Goal: Task Accomplishment & Management: Manage account settings

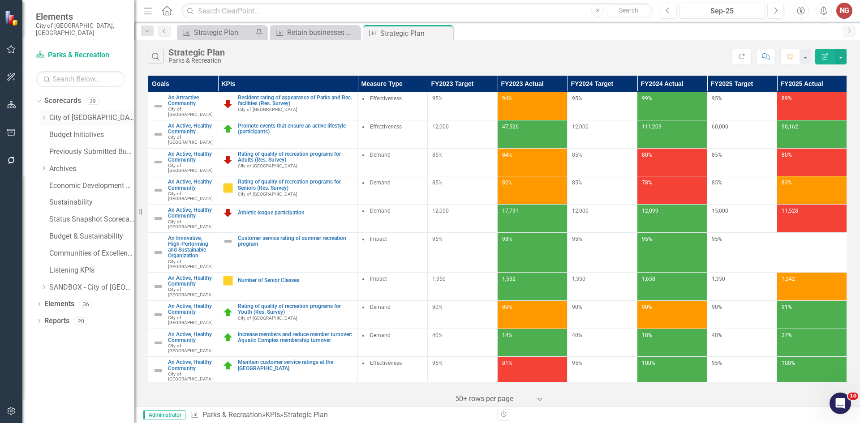
click at [42, 115] on icon "Dropdown" at bounding box center [43, 117] width 7 height 5
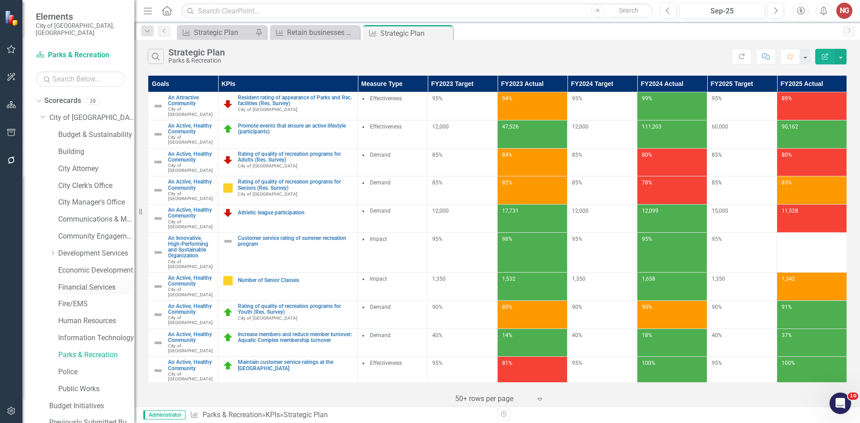
click at [71, 283] on link "Financial Services" at bounding box center [96, 288] width 76 height 10
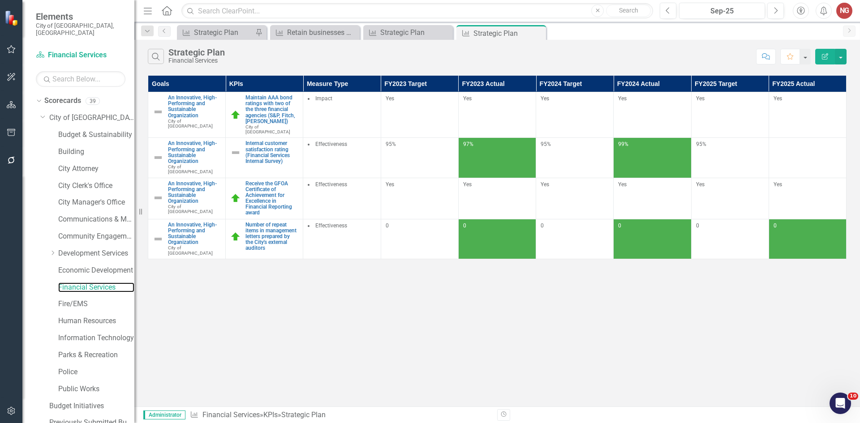
scroll to position [171, 0]
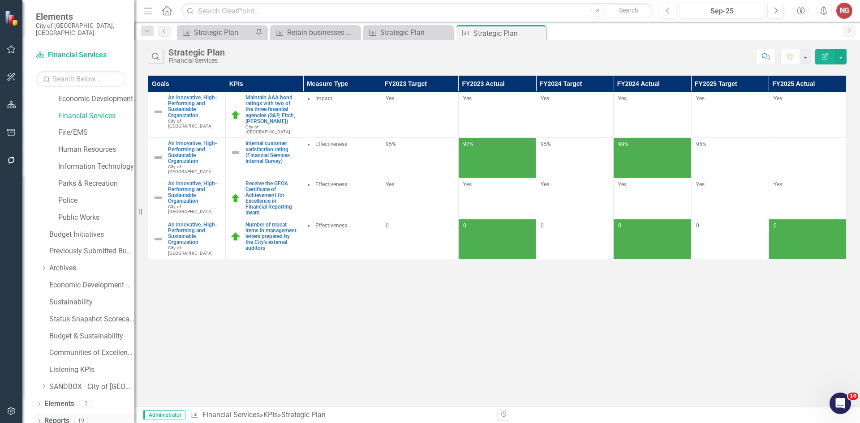
click at [41, 420] on icon "Dropdown" at bounding box center [39, 422] width 6 height 5
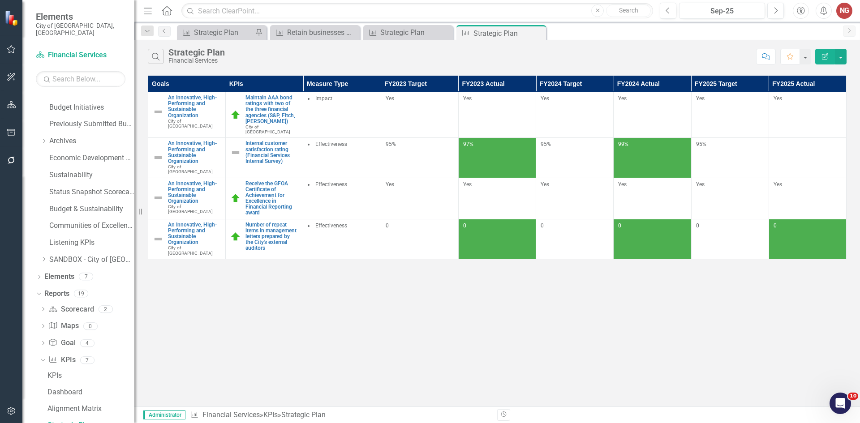
scroll to position [400, 0]
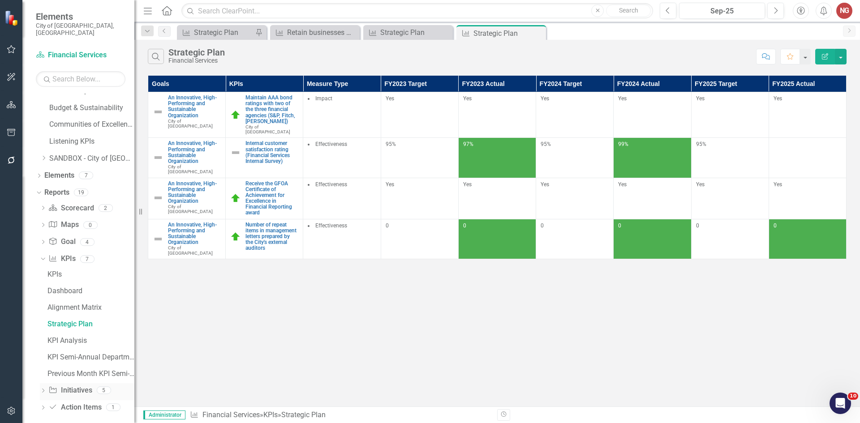
click at [45, 383] on div "Dropdown Initiative Initiatives 5" at bounding box center [87, 391] width 94 height 17
click at [44, 389] on icon "Dropdown" at bounding box center [43, 391] width 6 height 5
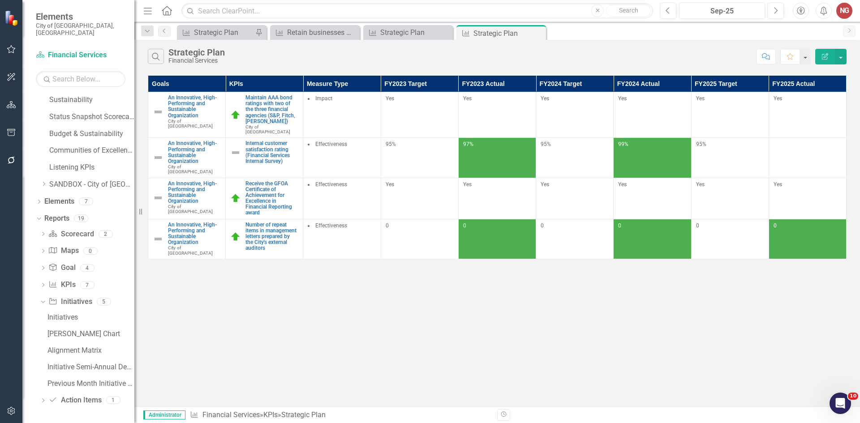
scroll to position [367, 0]
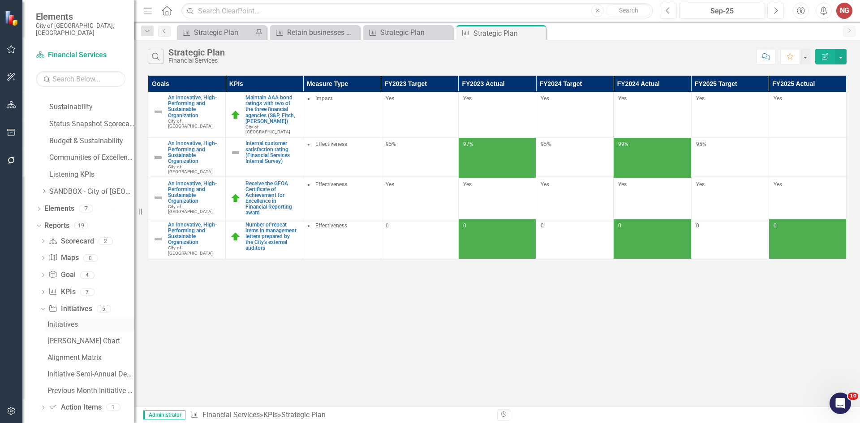
click at [66, 324] on link "Initiatives" at bounding box center [89, 324] width 89 height 14
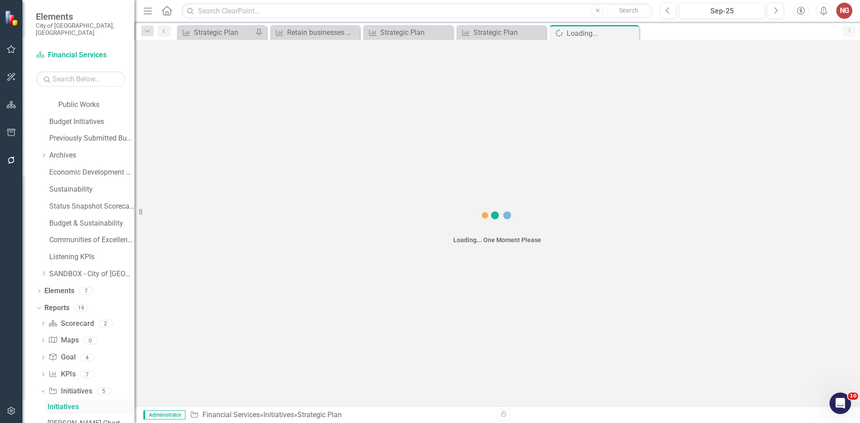
scroll to position [268, 0]
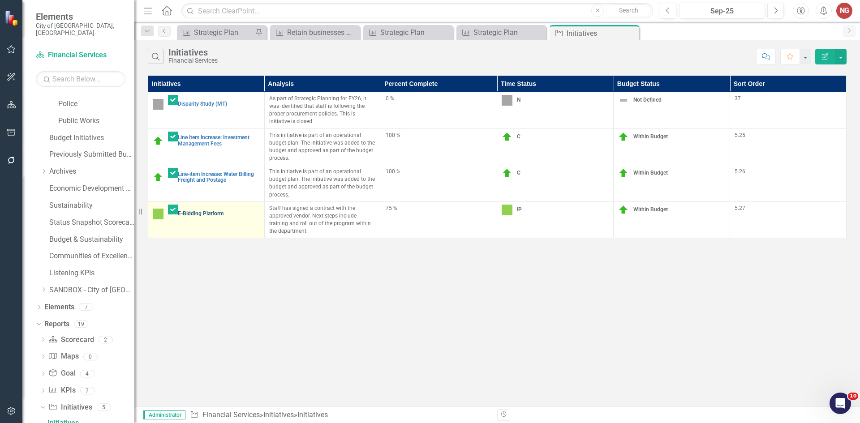
click at [208, 211] on link "E-Bidding Platform" at bounding box center [219, 214] width 82 height 6
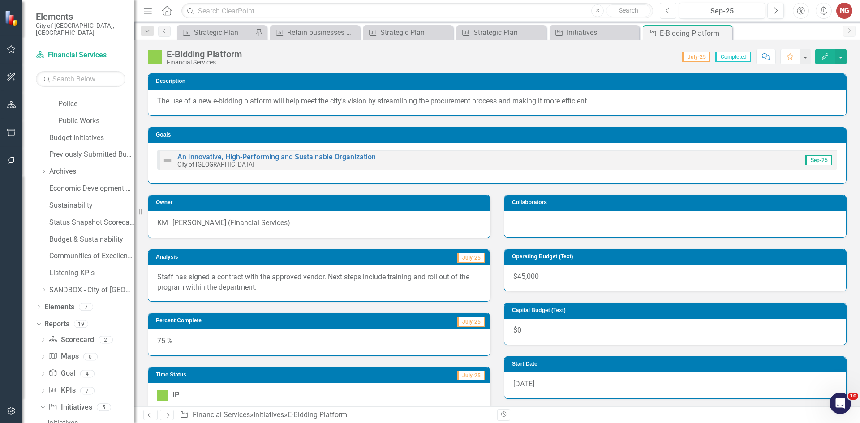
click at [671, 12] on button "Previous" at bounding box center [668, 11] width 17 height 16
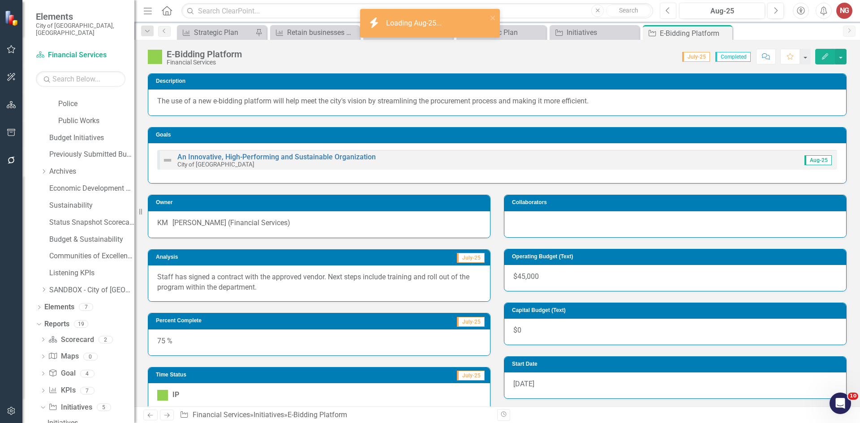
click at [671, 12] on button "Previous" at bounding box center [668, 11] width 17 height 16
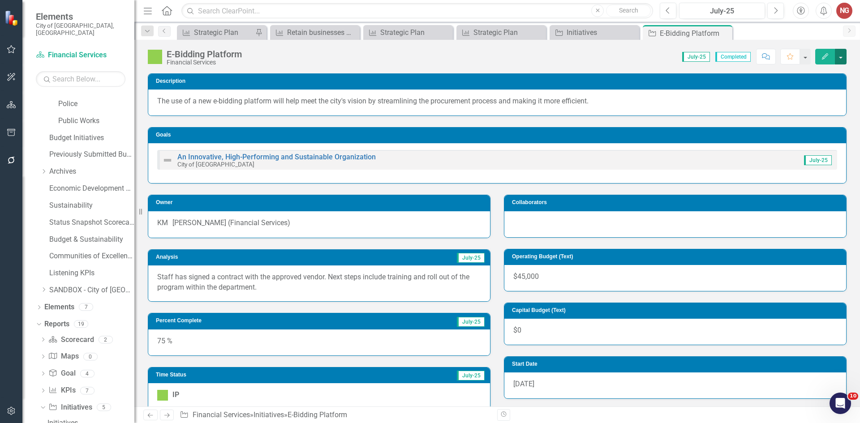
click at [840, 56] on button "button" at bounding box center [841, 57] width 12 height 16
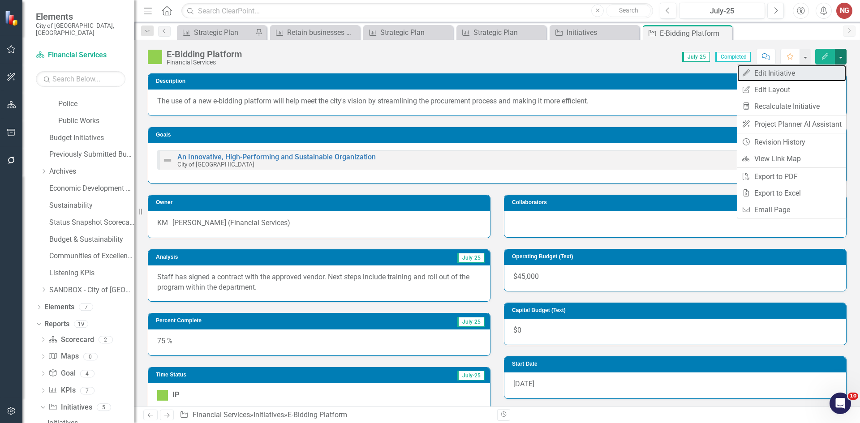
click at [771, 77] on link "Edit Edit Initiative" at bounding box center [791, 73] width 109 height 17
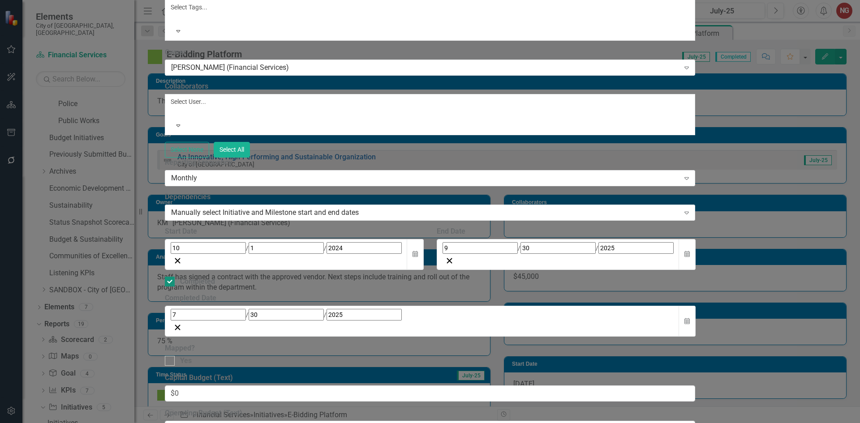
click at [175, 287] on div at bounding box center [170, 282] width 10 height 10
click at [171, 283] on input "Completed" at bounding box center [168, 280] width 6 height 6
checkbox input "false"
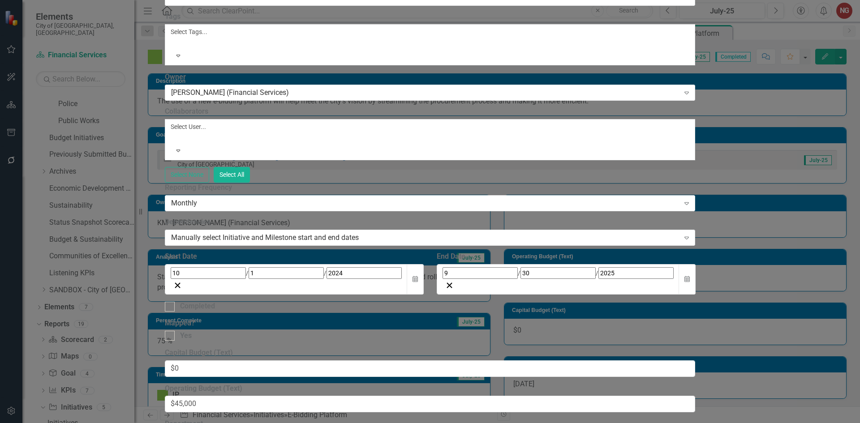
scroll to position [134, 0]
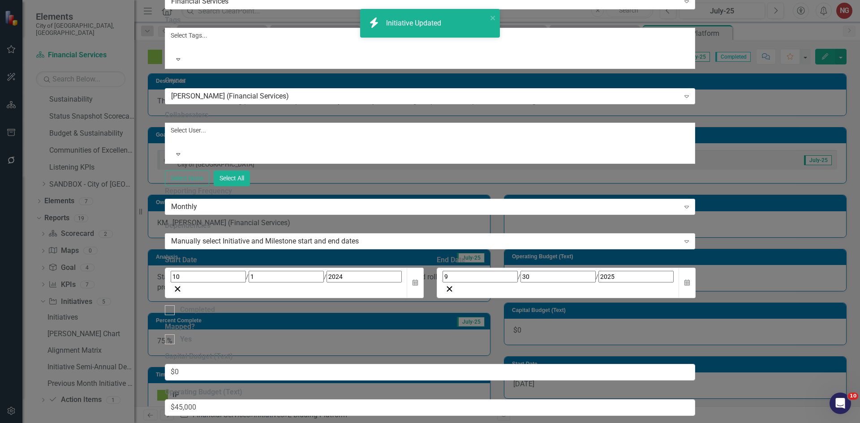
scroll to position [48, 0]
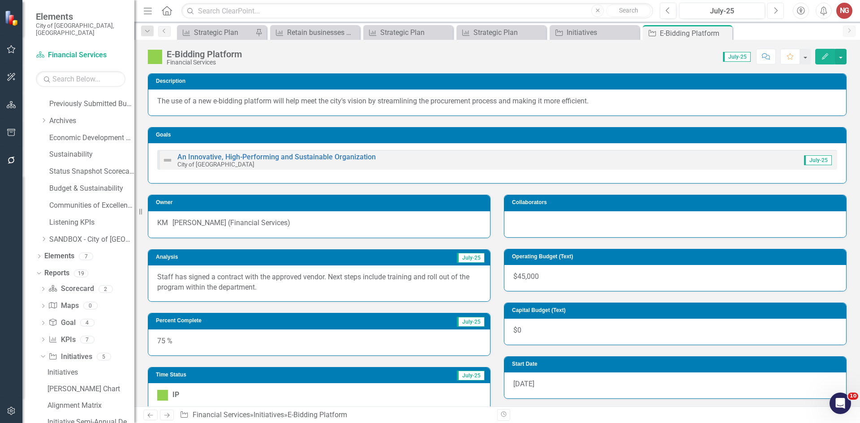
click at [774, 11] on icon "Next" at bounding box center [775, 11] width 5 height 8
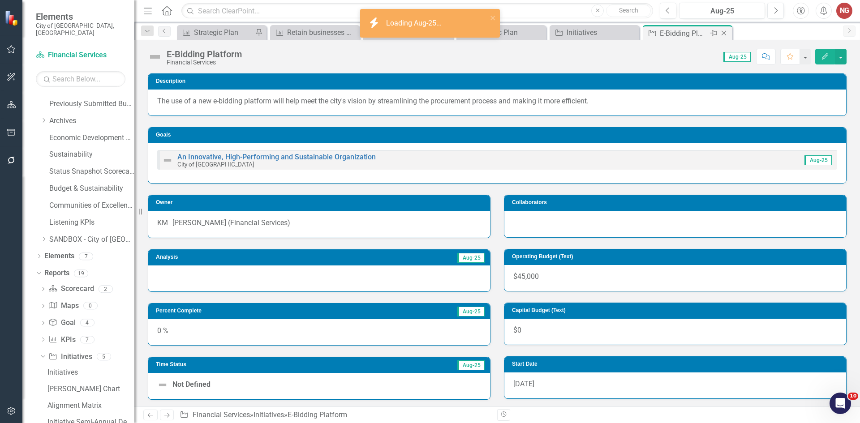
click at [720, 34] on icon "Close" at bounding box center [723, 33] width 9 height 7
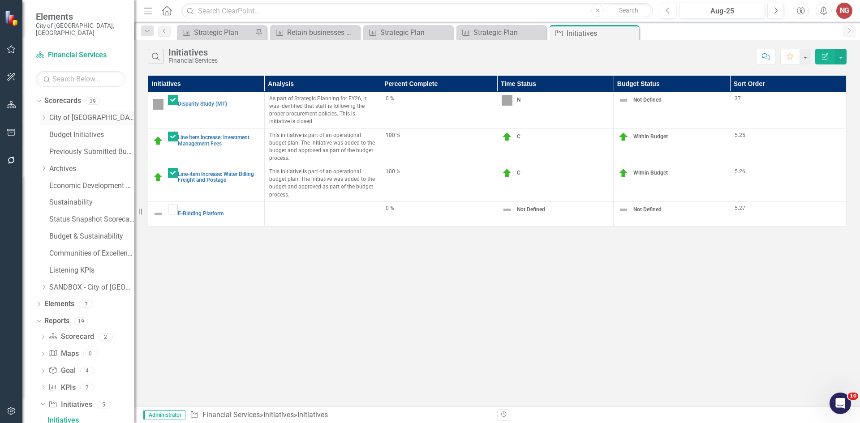
click at [46, 115] on icon "Dropdown" at bounding box center [43, 117] width 7 height 5
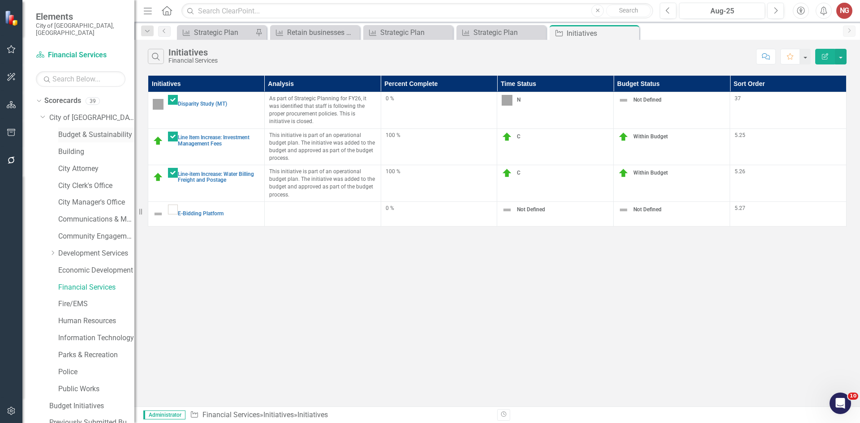
click at [67, 130] on link "Budget & Sustainability" at bounding box center [96, 135] width 76 height 10
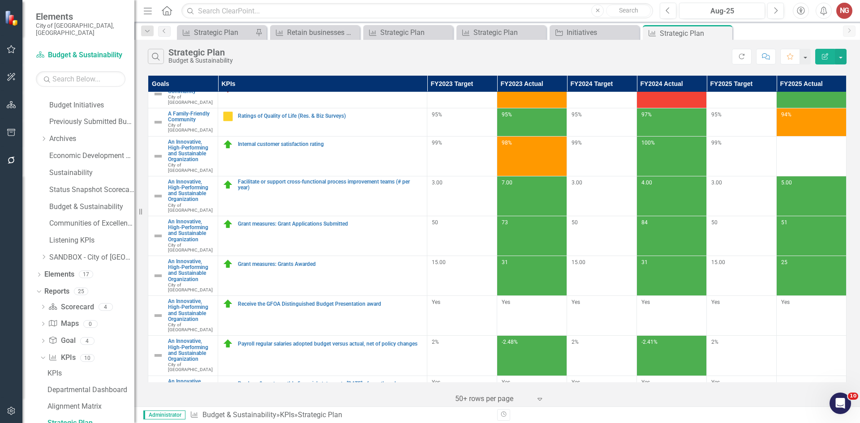
scroll to position [170, 0]
